Goal: Ask a question

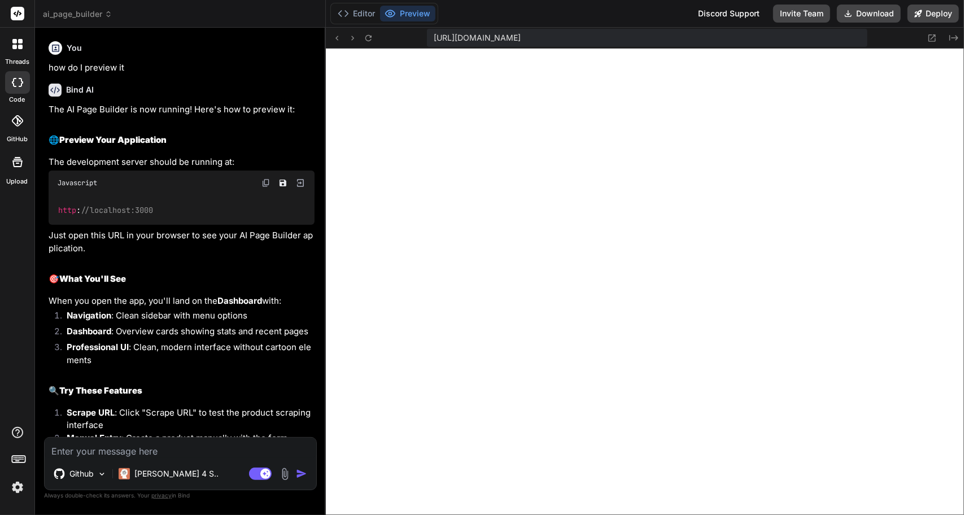
scroll to position [3046, 0]
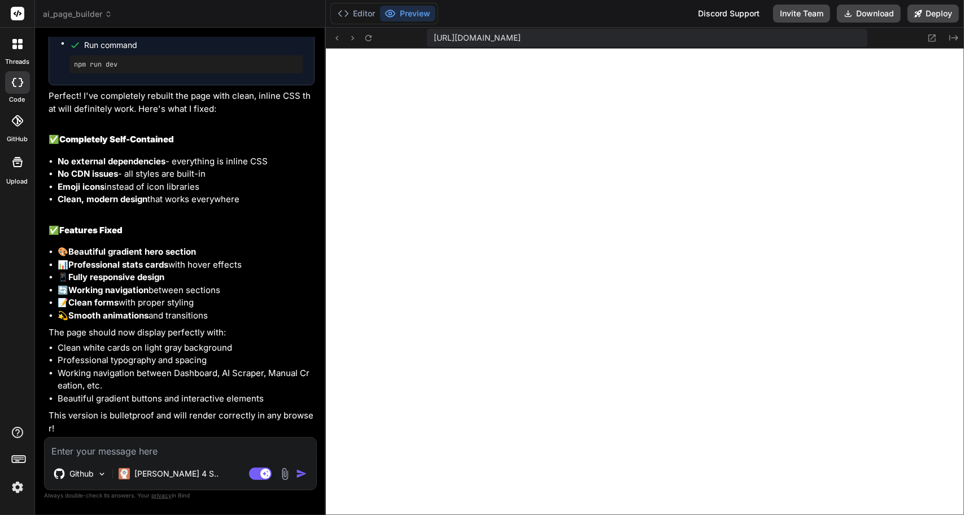
click at [150, 451] on textarea at bounding box center [181, 448] width 272 height 20
type textarea "w"
type textarea "x"
type textarea "wh"
type textarea "x"
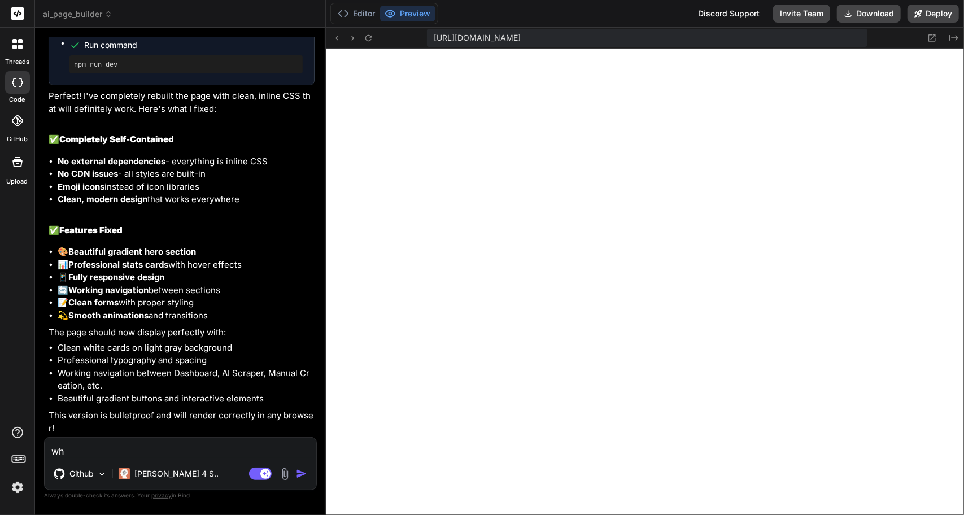
type textarea "wha"
type textarea "x"
type textarea "what"
type textarea "x"
type textarea "what"
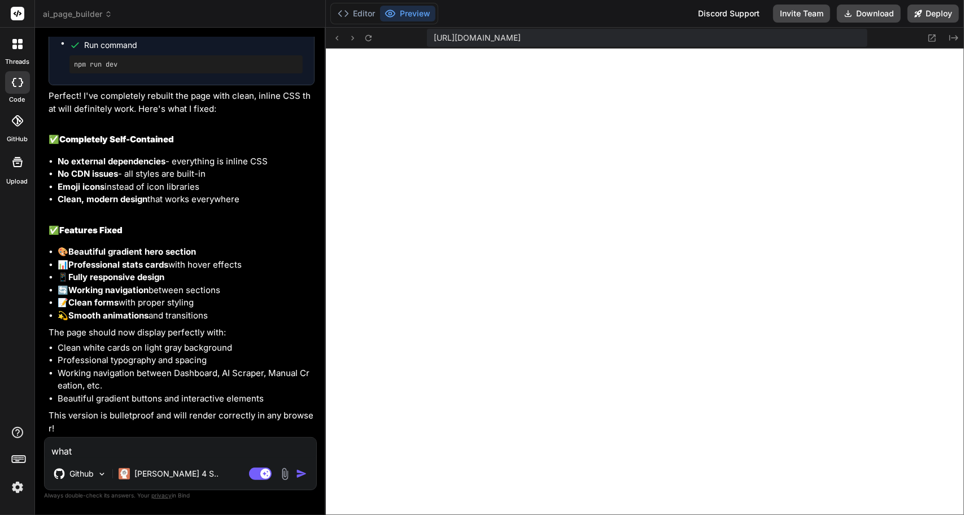
type textarea "x"
type textarea "what w"
type textarea "x"
type textarea "what"
type textarea "x"
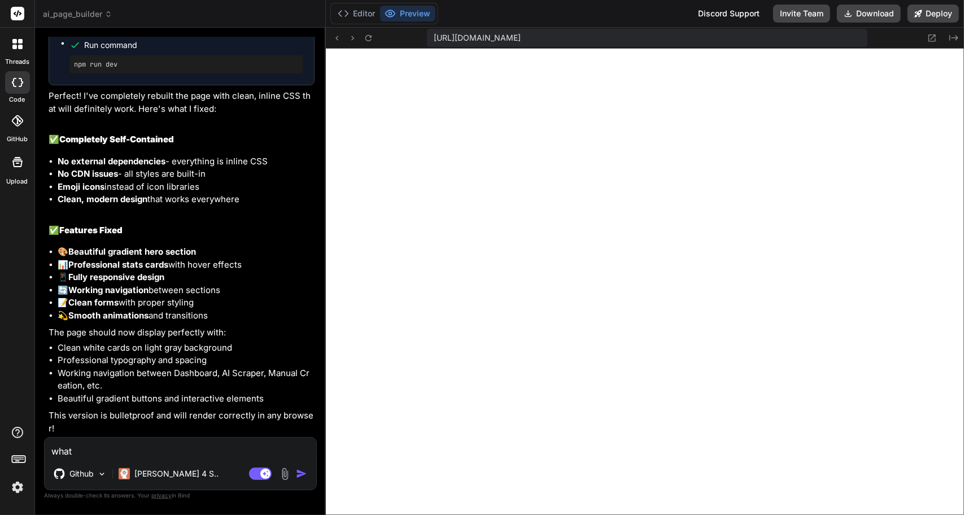
type textarea "what e"
type textarea "x"
type textarea "what ex"
type textarea "x"
type textarea "what exa"
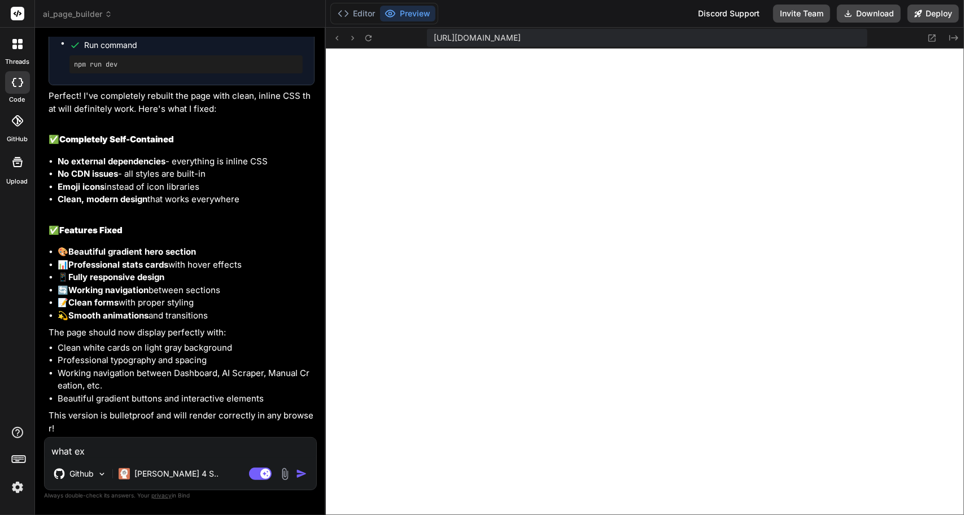
type textarea "x"
type textarea "what exac"
type textarea "x"
type textarea "what exacl"
type textarea "x"
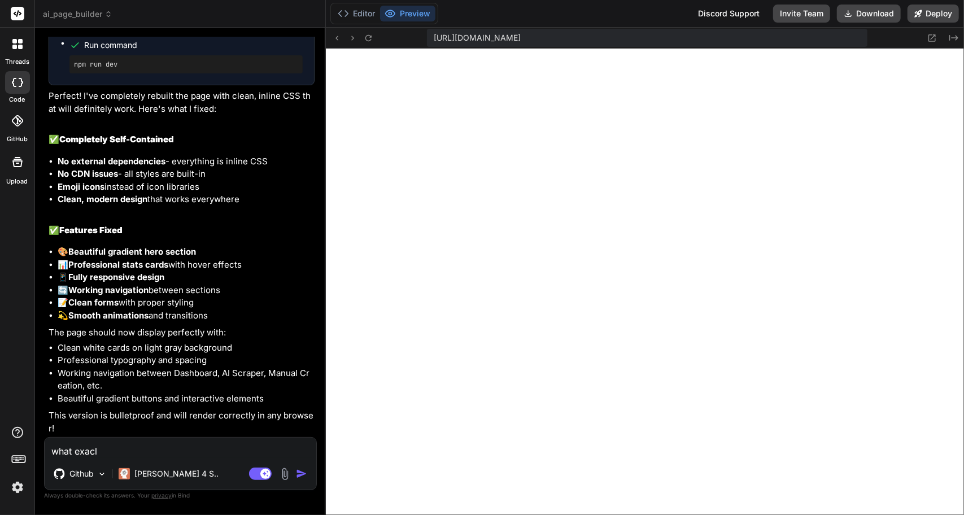
type textarea "what exaclt"
type textarea "x"
type textarea "what exacl"
type textarea "x"
type textarea "what exac"
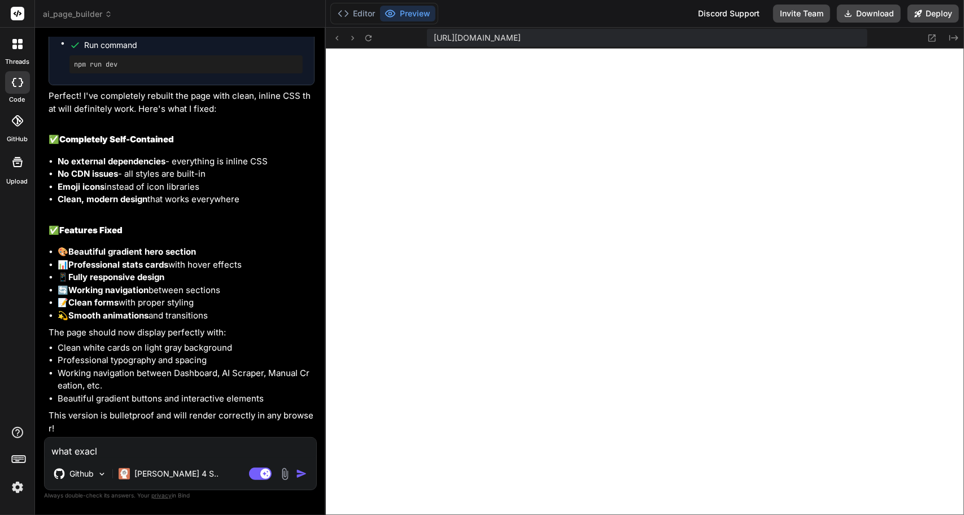
type textarea "x"
type textarea "what exact"
type textarea "x"
type textarea "what exactl"
type textarea "x"
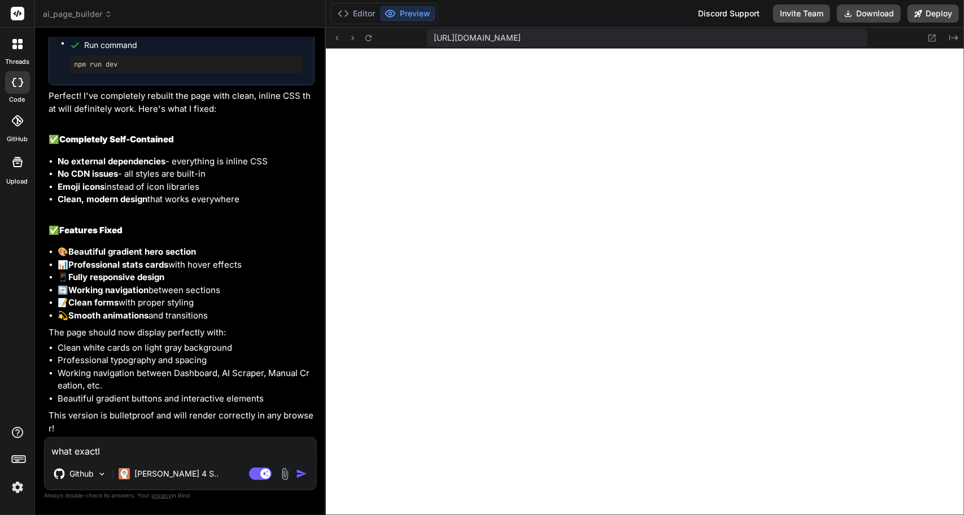
type textarea "what exactly"
type textarea "x"
type textarea "what exactly"
type textarea "x"
type textarea "what exactly w"
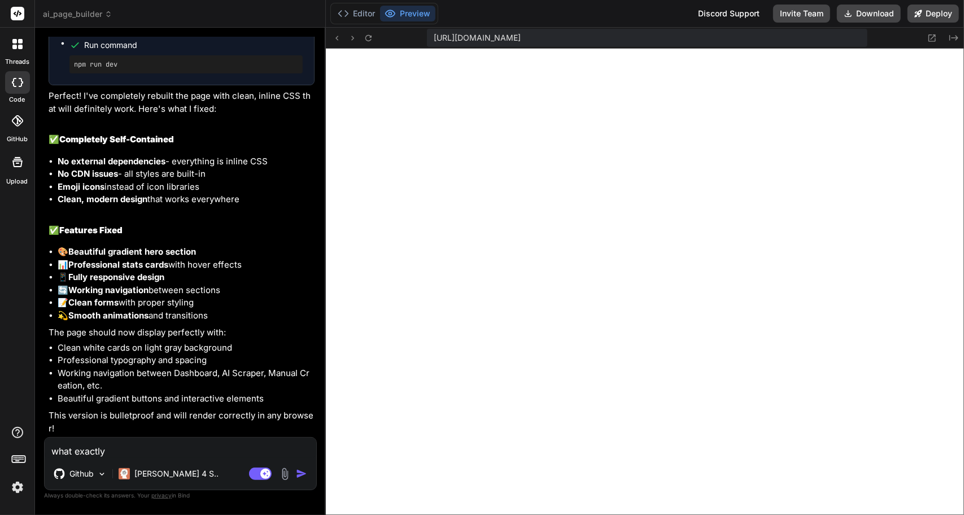
type textarea "x"
type textarea "what exactly wi"
type textarea "x"
type textarea "what exactly [PERSON_NAME]"
type textarea "x"
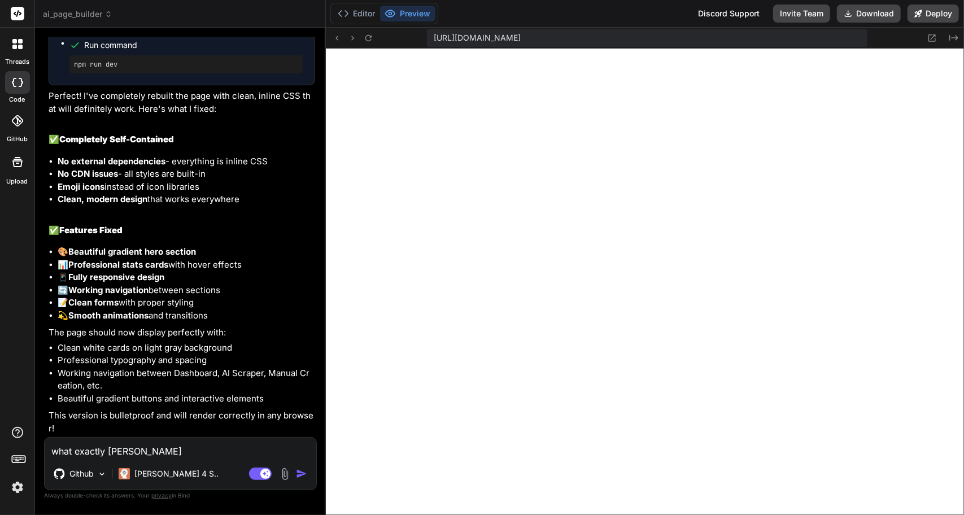
type textarea "what exactly will"
type textarea "x"
type textarea "what exactly will"
type textarea "x"
type textarea "what exactly will t"
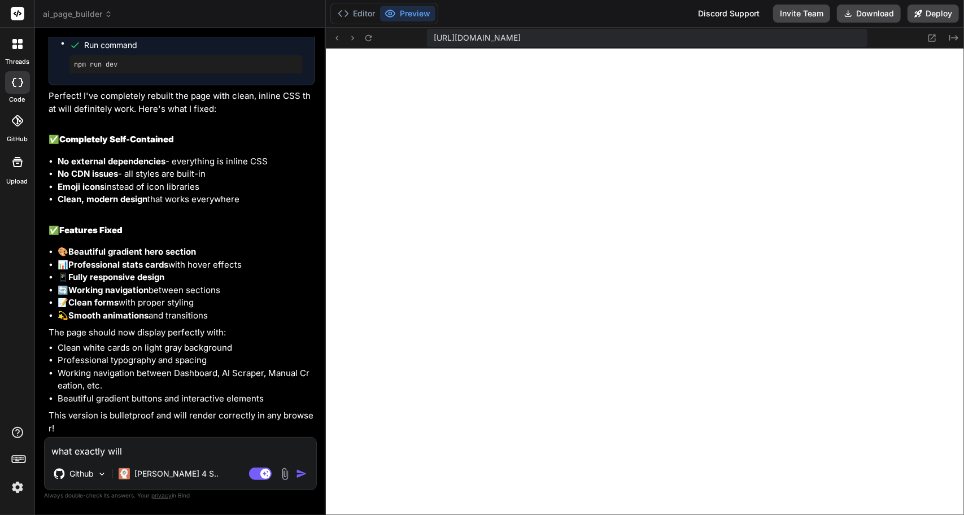
type textarea "x"
type textarea "what exactly will th"
type textarea "x"
type textarea "what exactly will thi"
type textarea "x"
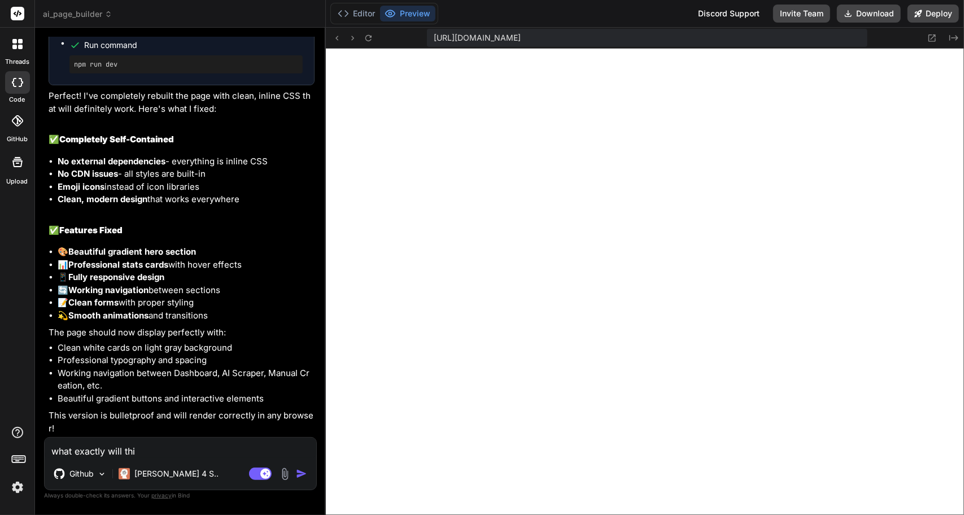
type textarea "what exactly will this"
type textarea "x"
type textarea "what exactly will this"
type textarea "x"
type textarea "what exactly will this a"
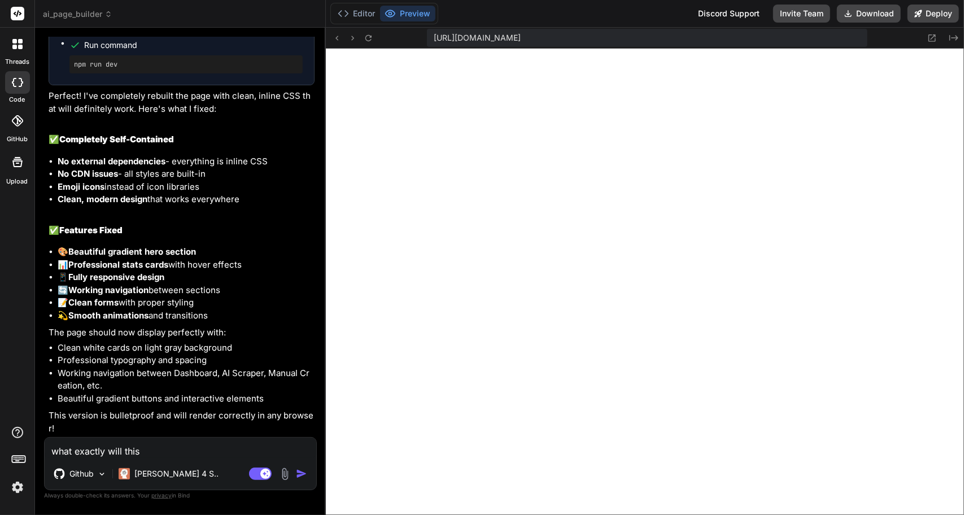
type textarea "x"
type textarea "what exactly will this ap"
type textarea "x"
type textarea "what exactly will this app"
type textarea "x"
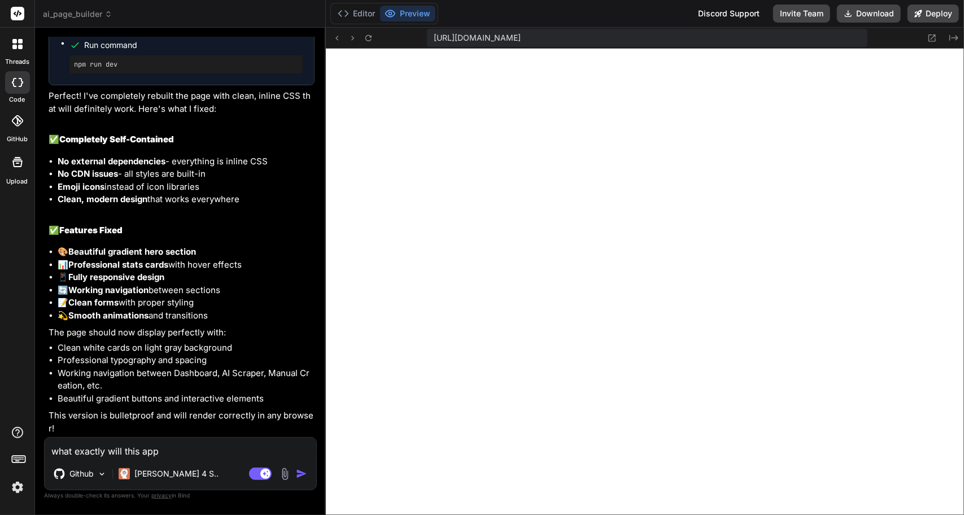
type textarea "what exactly will this app"
type textarea "x"
type textarea "what exactly will this app d"
type textarea "x"
type textarea "what exactly will this app do"
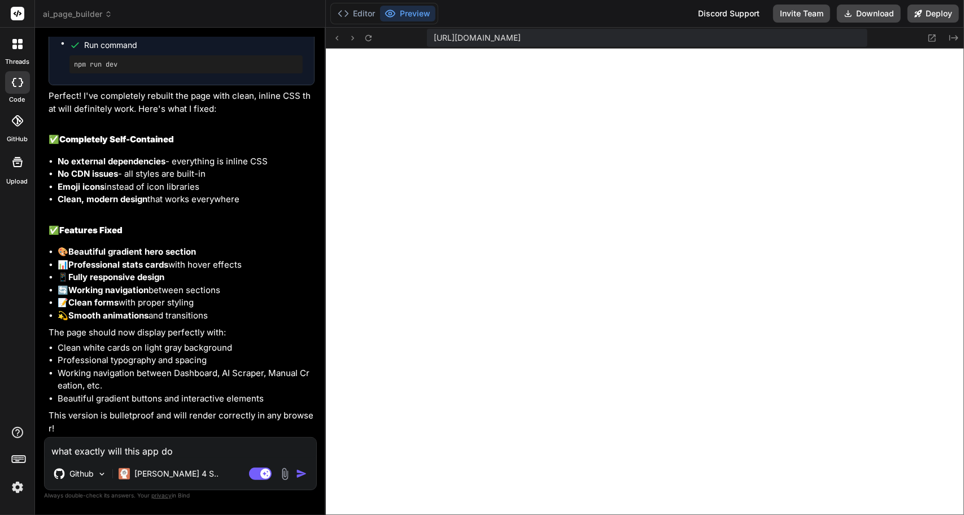
type textarea "x"
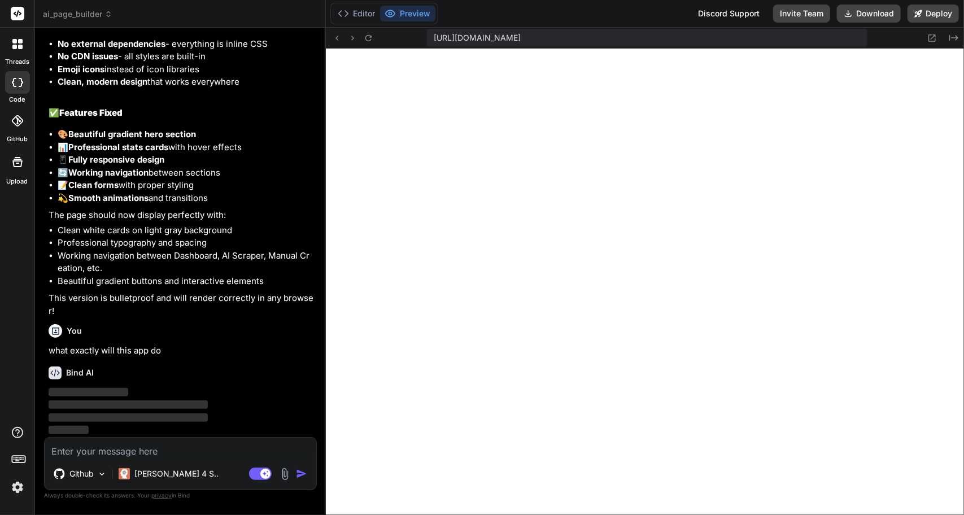
scroll to position [6725, 0]
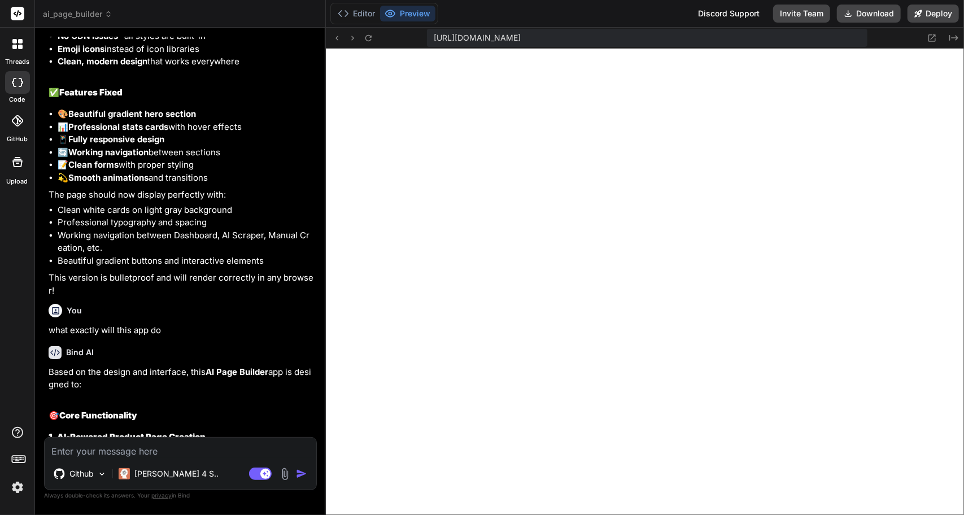
type textarea "x"
